Goal: Task Accomplishment & Management: Use online tool/utility

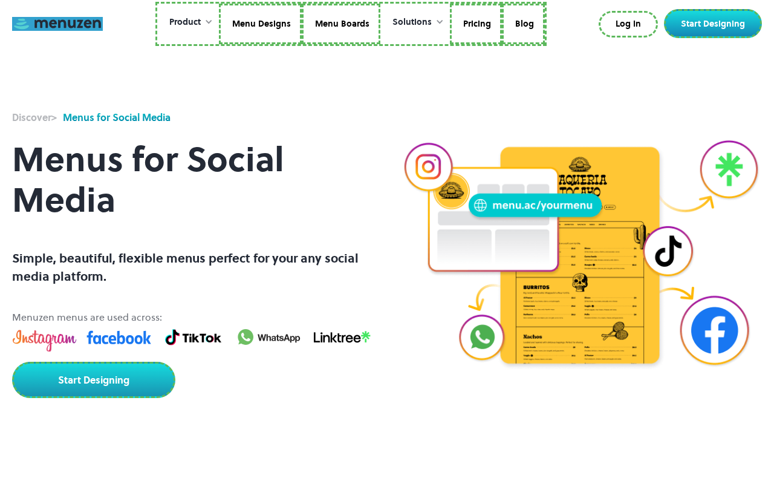
click at [57, 24] on link at bounding box center [57, 24] width 91 height 14
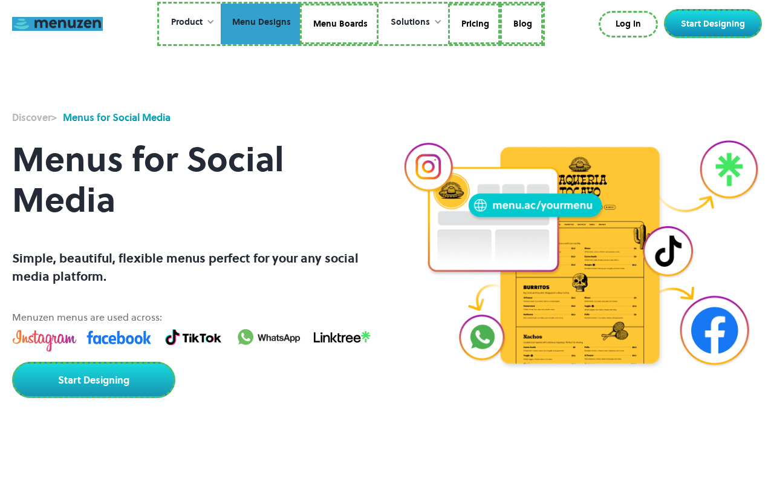
click at [261, 24] on link "Menu Designs" at bounding box center [260, 24] width 79 height 41
click at [339, 24] on link "Menu Boards" at bounding box center [339, 24] width 79 height 41
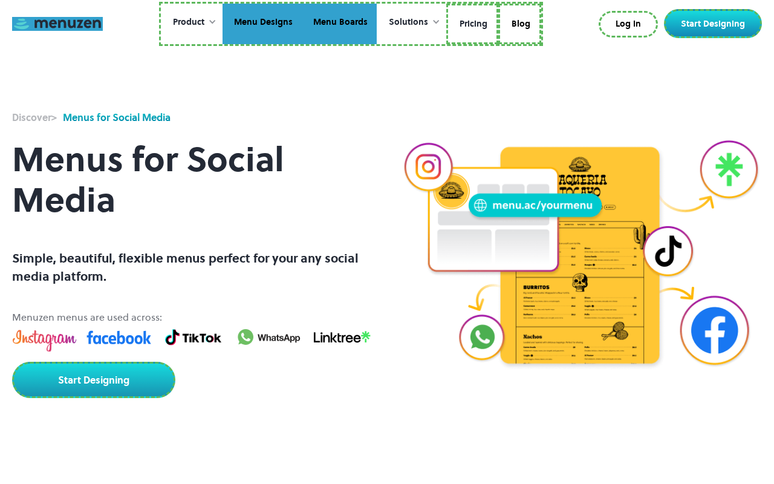
click at [471, 24] on link "Pricing" at bounding box center [472, 24] width 52 height 41
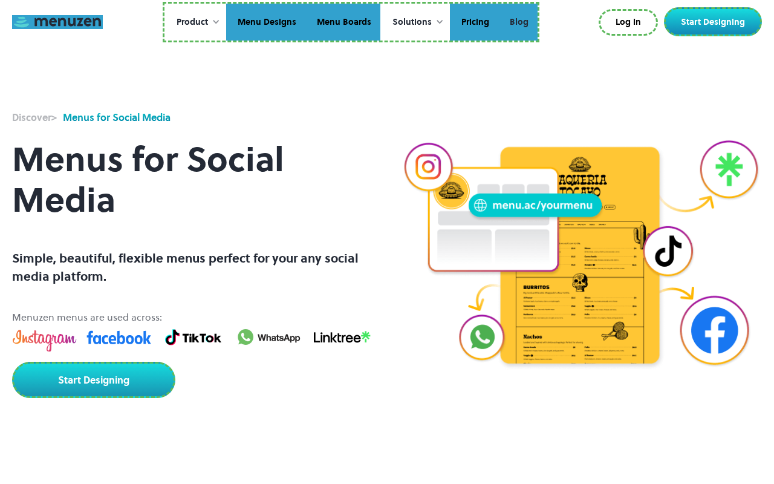
click at [518, 22] on link "Blog" at bounding box center [517, 22] width 39 height 37
click at [631, 22] on link "Log In" at bounding box center [629, 22] width 57 height 24
click at [715, 22] on link "Start Designing" at bounding box center [713, 21] width 98 height 29
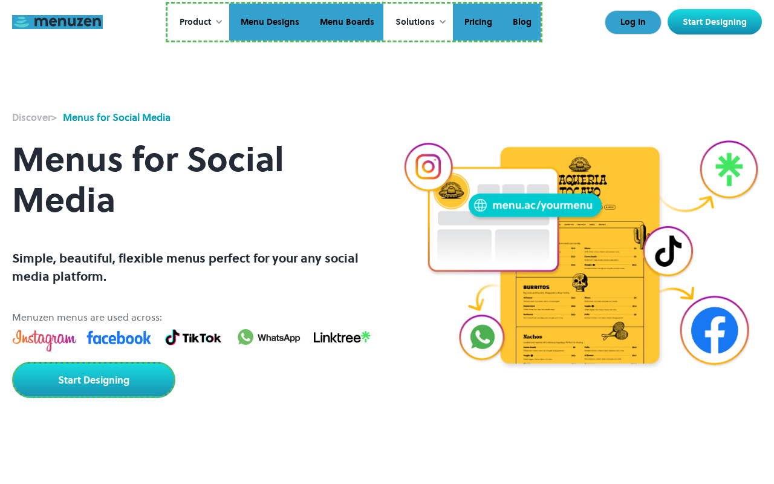
click at [92, 371] on link "Start Designing" at bounding box center [93, 380] width 163 height 36
